Goal: Transaction & Acquisition: Book appointment/travel/reservation

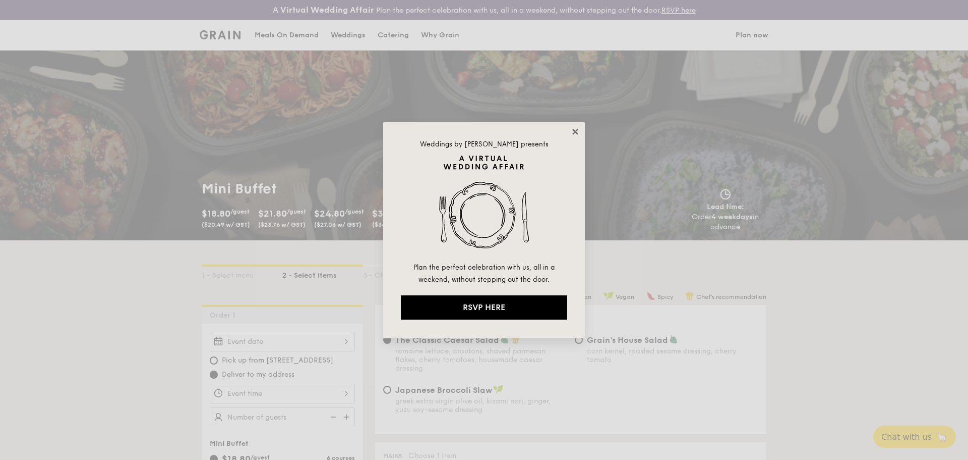
click at [574, 131] on icon at bounding box center [575, 131] width 9 height 9
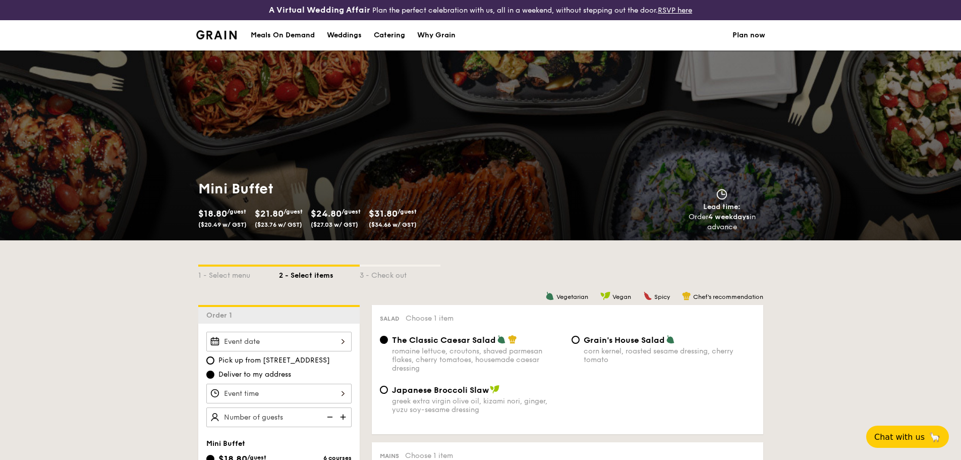
scroll to position [50, 0]
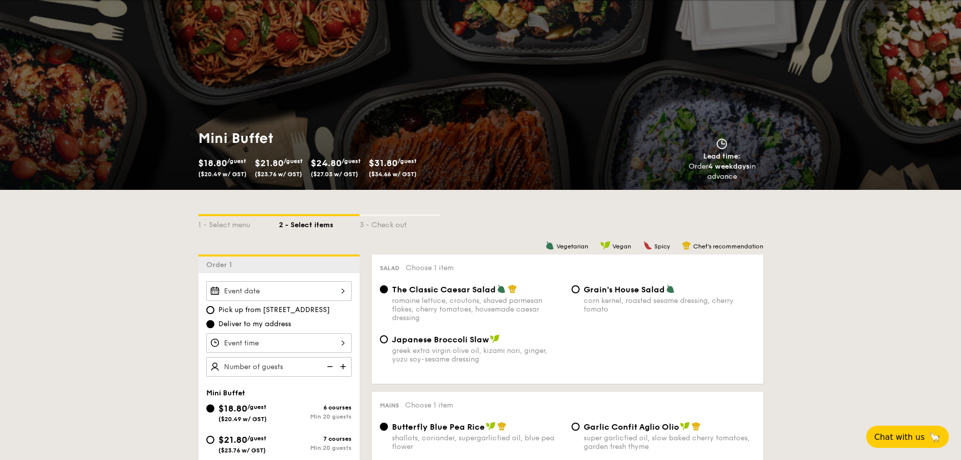
click at [703, 224] on div "1 - Select menu 2 - Select items 3 - Check out" at bounding box center [480, 222] width 565 height 16
click at [310, 292] on div at bounding box center [278, 291] width 145 height 20
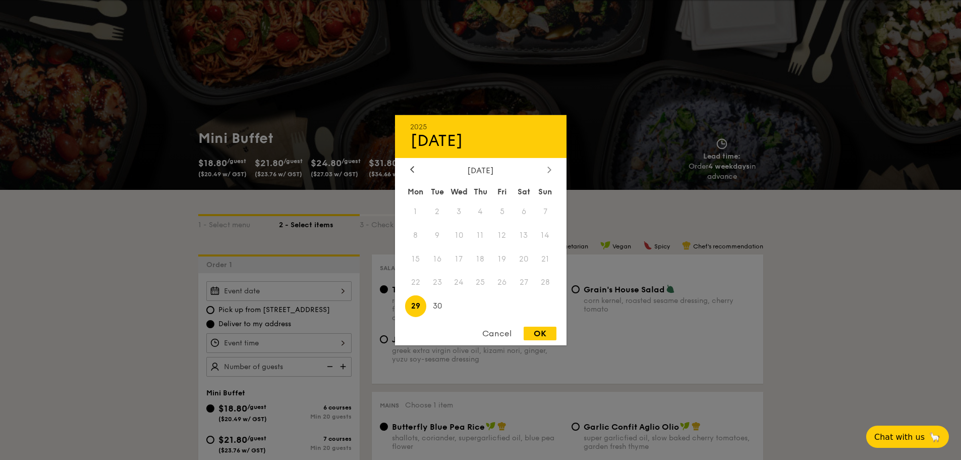
click at [552, 168] on div at bounding box center [549, 170] width 9 height 10
click at [460, 236] on span "8" at bounding box center [459, 235] width 22 height 22
drag, startPoint x: 544, startPoint y: 332, endPoint x: 504, endPoint y: 327, distance: 40.2
click at [543, 332] on div "OK" at bounding box center [540, 333] width 33 height 14
type input "[DATE]"
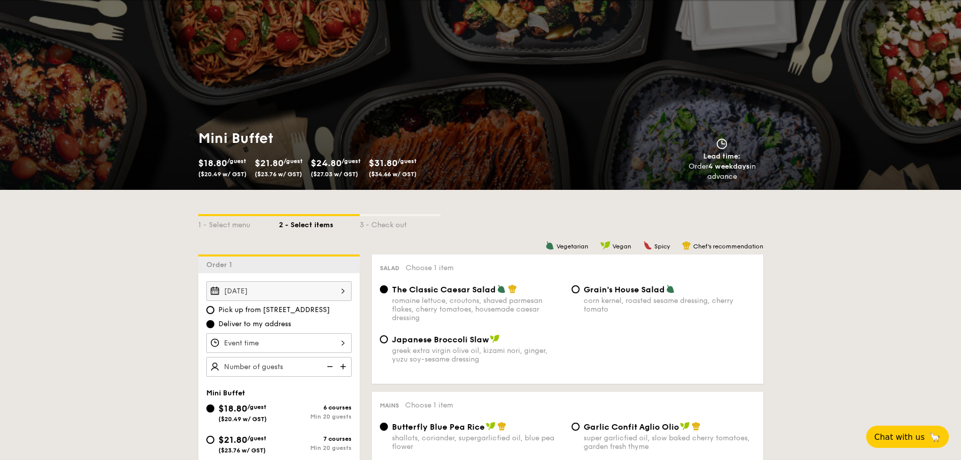
click at [342, 367] on img at bounding box center [343, 366] width 15 height 19
click at [325, 365] on img at bounding box center [328, 366] width 15 height 19
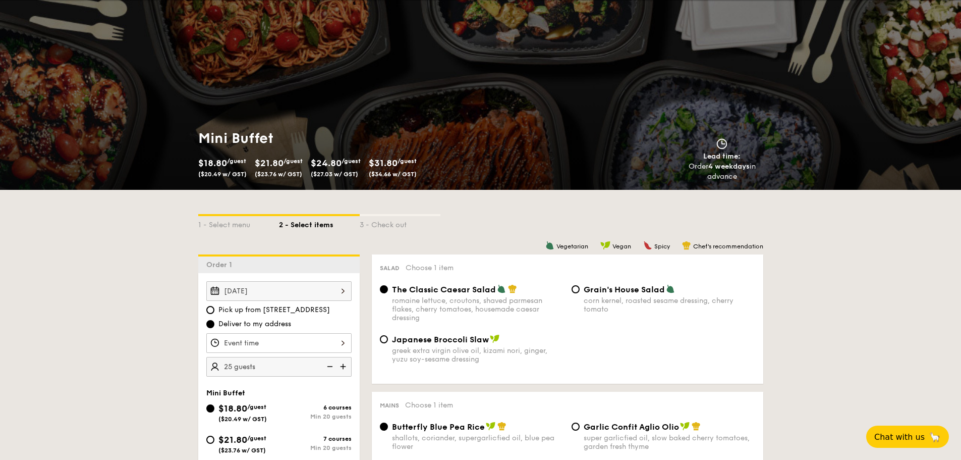
type input "20 guests"
click at [325, 365] on img at bounding box center [328, 366] width 15 height 19
click at [329, 365] on img at bounding box center [328, 366] width 15 height 19
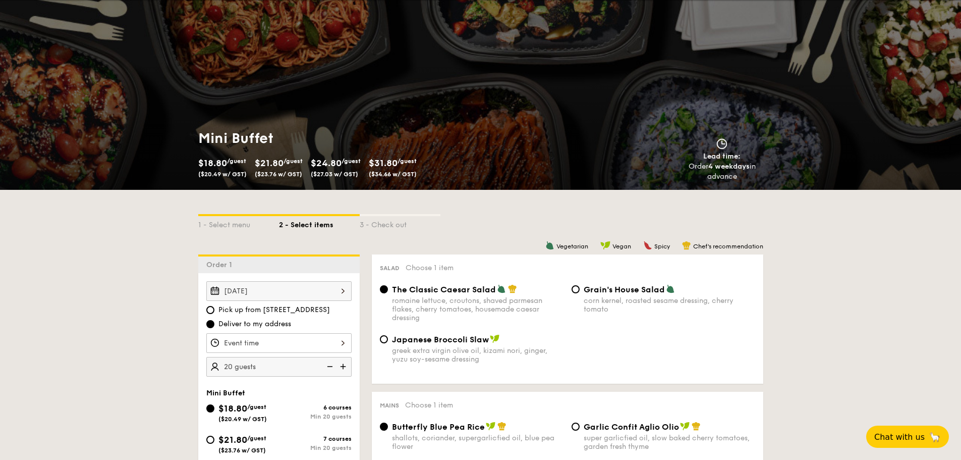
click at [329, 365] on img at bounding box center [328, 366] width 15 height 19
click at [328, 366] on img at bounding box center [328, 366] width 15 height 19
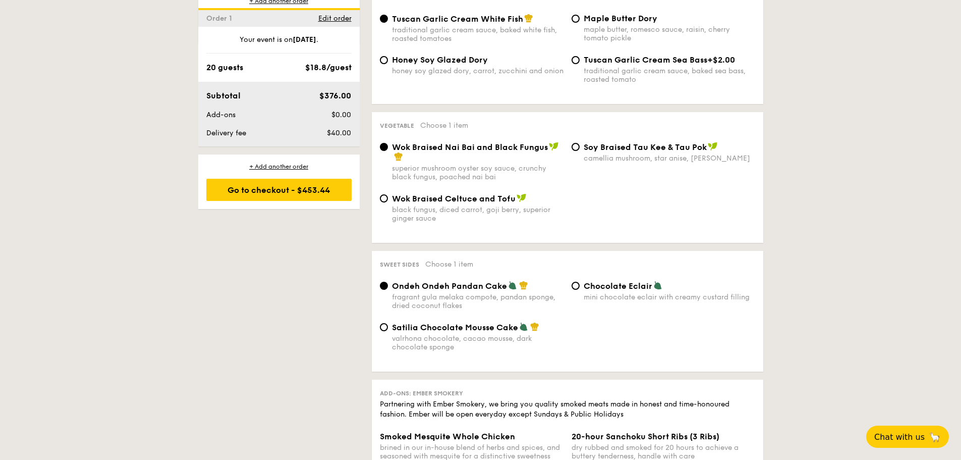
scroll to position [958, 0]
